Goal: Participate in discussion: Engage in conversation with other users on a specific topic

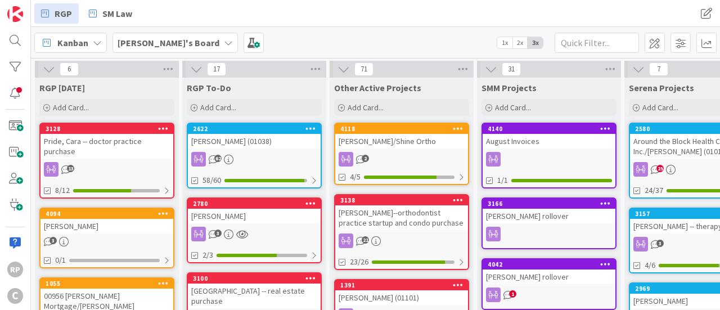
click at [422, 154] on div "2" at bounding box center [401, 159] width 133 height 15
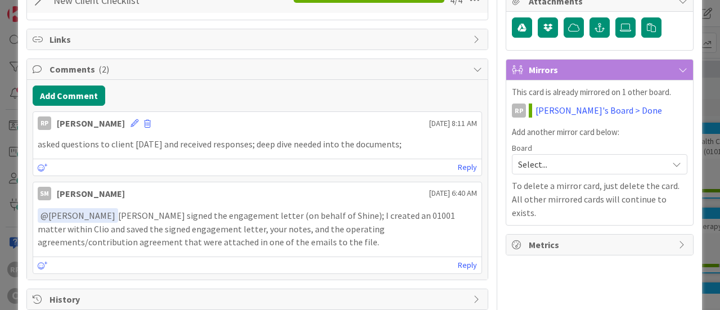
scroll to position [307, 0]
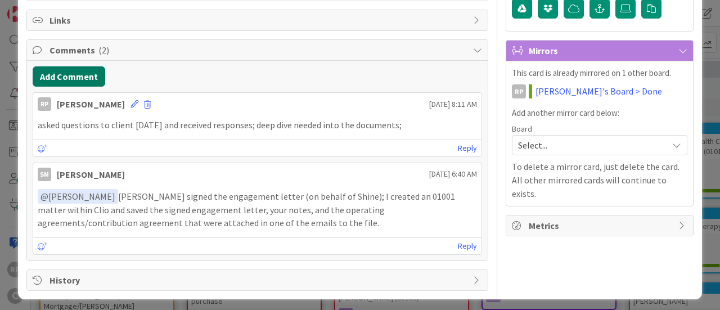
click at [65, 82] on button "Add Comment" at bounding box center [69, 76] width 73 height 20
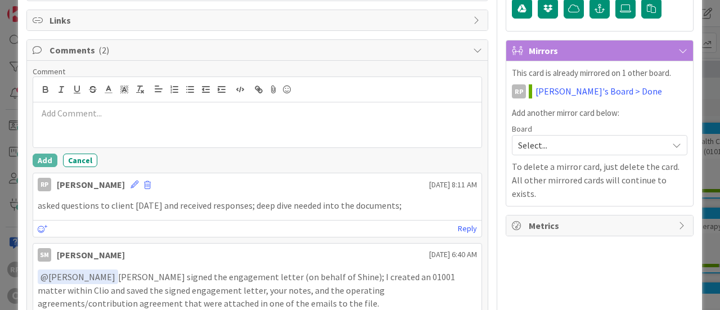
click at [72, 120] on div at bounding box center [257, 124] width 449 height 45
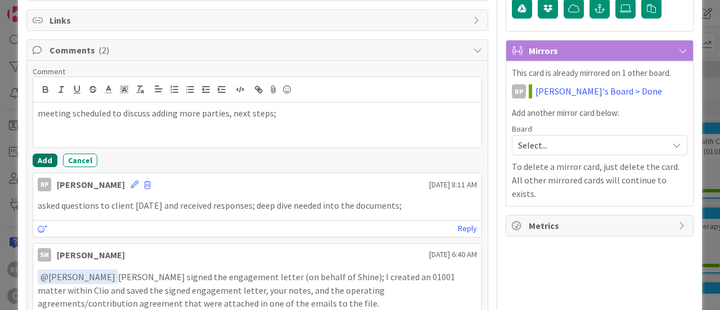
click at [40, 154] on button "Add" at bounding box center [45, 161] width 25 height 14
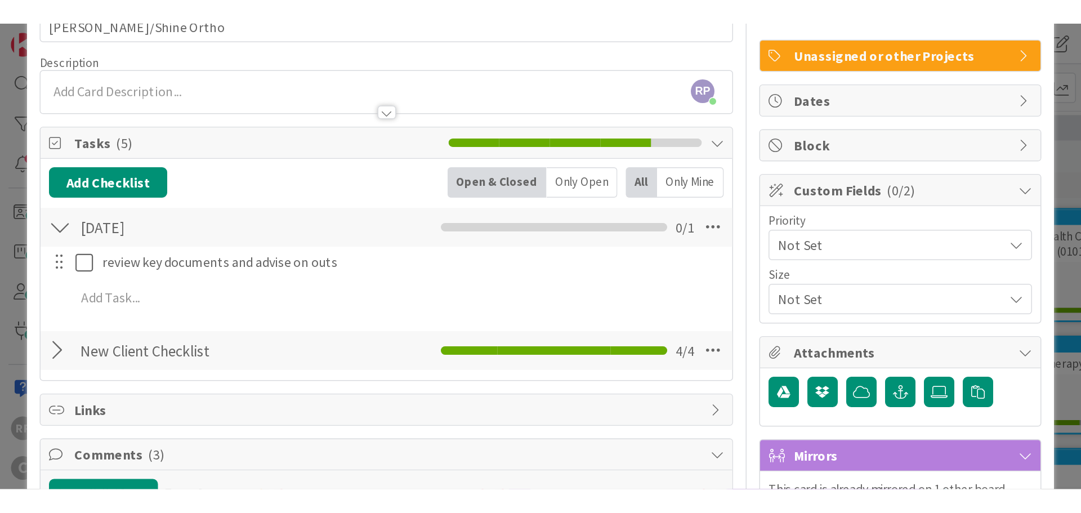
scroll to position [0, 0]
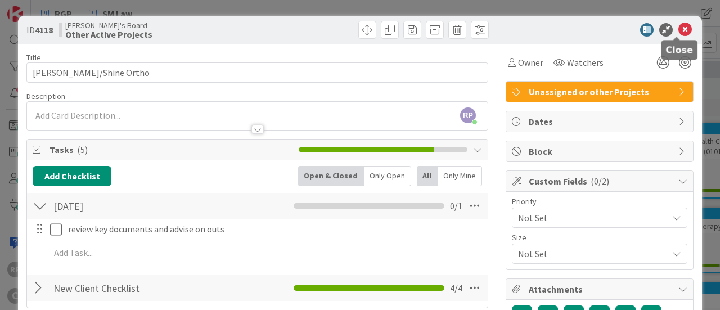
click at [679, 32] on icon at bounding box center [686, 30] width 14 height 14
